Goal: Information Seeking & Learning: Learn about a topic

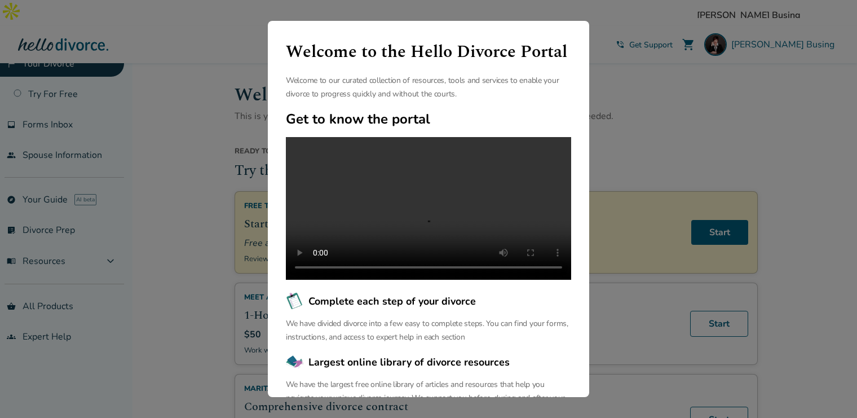
click at [676, 48] on div "Welcome to the Hello Divorce Portal Welcome to our curated collection of resour…" at bounding box center [428, 209] width 857 height 418
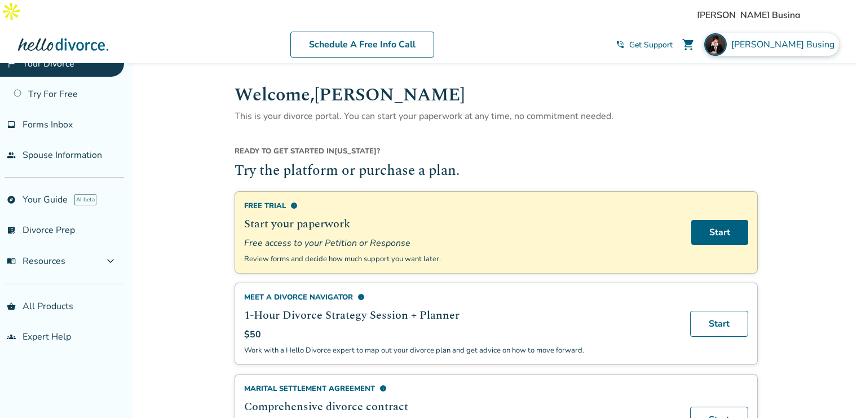
click at [792, 38] on span "[PERSON_NAME]" at bounding box center [785, 44] width 108 height 12
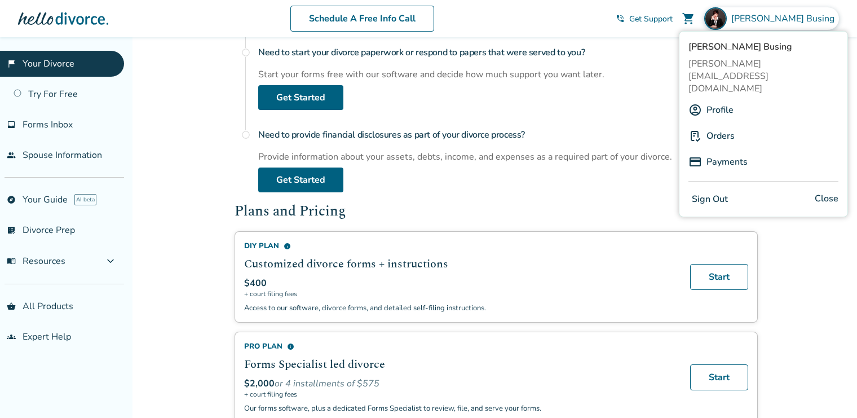
scroll to position [551, 0]
